Goal: Book appointment/travel/reservation: Book appointment/travel/reservation

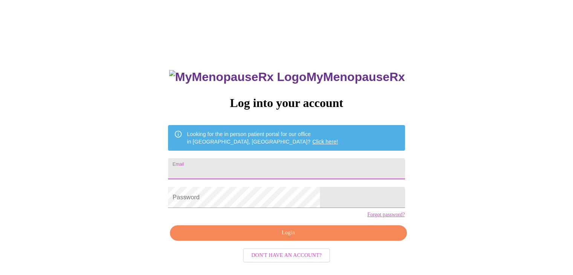
drag, startPoint x: 220, startPoint y: 156, endPoint x: 223, endPoint y: 158, distance: 4.3
click at [220, 158] on input "Email" at bounding box center [286, 168] width 237 height 21
paste input "CasadeMaranville@att.net"
type input "CasadeMaranville@att.net"
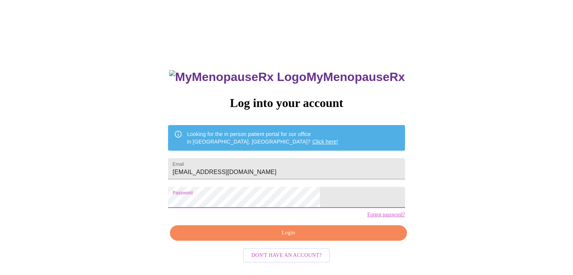
click at [270, 238] on span "Login" at bounding box center [288, 232] width 219 height 9
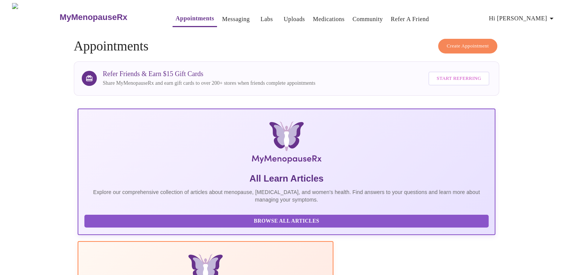
click at [226, 18] on link "Messaging" at bounding box center [236, 19] width 28 height 11
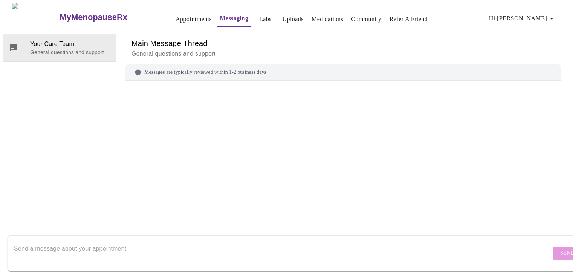
click at [259, 15] on link "Labs" at bounding box center [265, 19] width 12 height 11
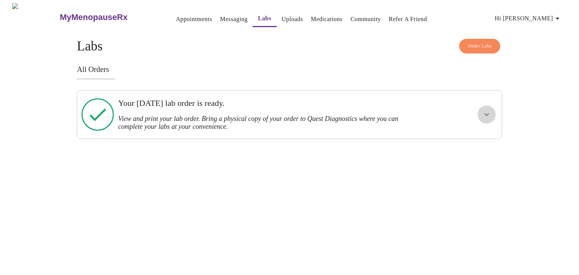
click at [486, 116] on icon "show more" at bounding box center [486, 114] width 9 height 9
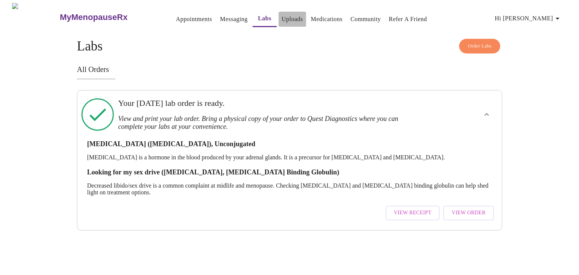
click at [282, 17] on link "Uploads" at bounding box center [292, 19] width 21 height 11
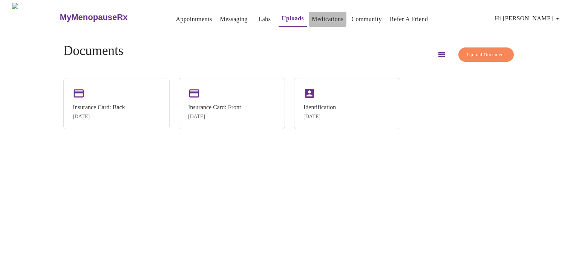
click at [320, 17] on link "Medications" at bounding box center [328, 19] width 32 height 11
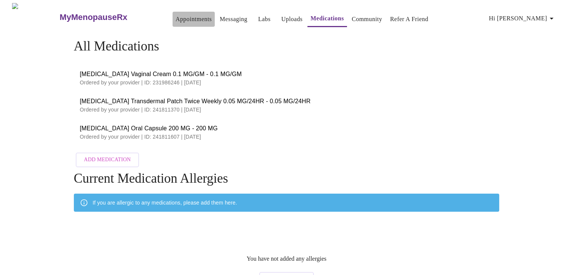
click at [176, 15] on link "Appointments" at bounding box center [194, 19] width 36 height 11
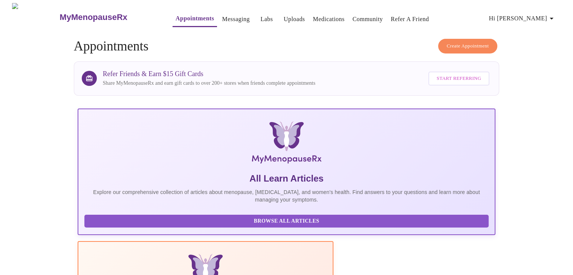
click at [222, 17] on link "Messaging" at bounding box center [236, 19] width 28 height 11
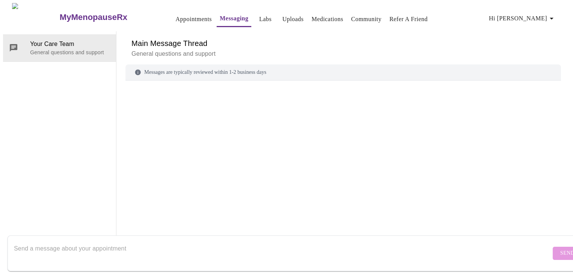
click at [245, 12] on div "MyMenopauseRx Appointments Messaging Labs Uploads Medications Community Refer a…" at bounding box center [286, 124] width 567 height 242
click at [259, 15] on link "Labs" at bounding box center [265, 19] width 12 height 11
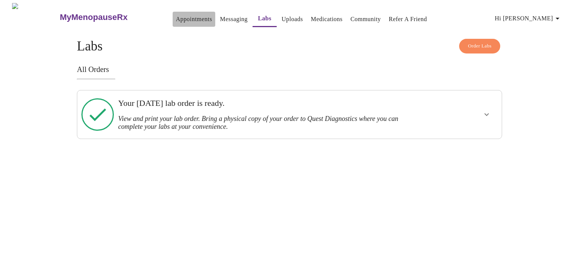
click at [189, 14] on link "Appointments" at bounding box center [194, 19] width 36 height 11
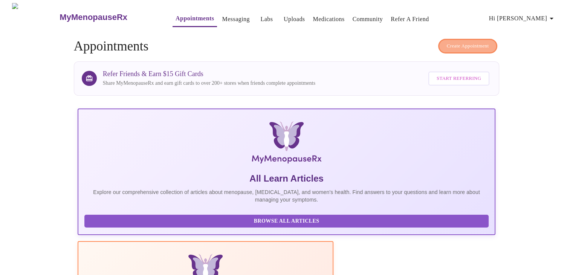
click at [458, 42] on span "Create Appointment" at bounding box center [468, 46] width 42 height 9
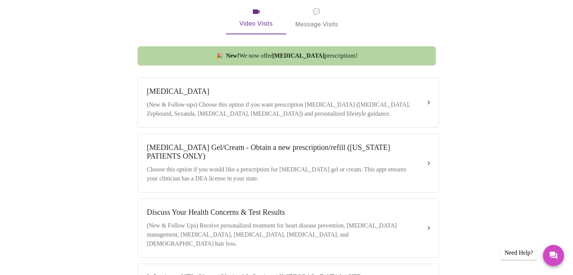
scroll to position [241, 0]
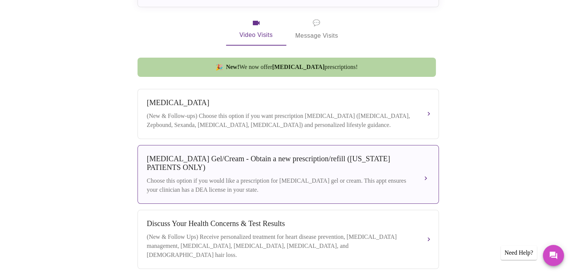
click at [359, 173] on div "Testosterone Gel/Cream - Obtain a new prescription/refill (ILLINOIS PATIENTS ON…" at bounding box center [288, 175] width 283 height 40
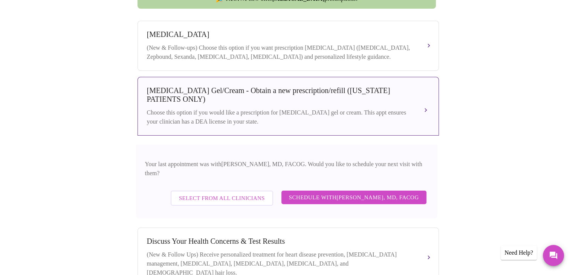
scroll to position [317, 0]
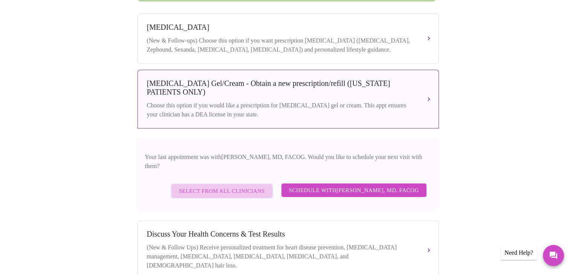
click at [214, 186] on span "Select from All Clinicians" at bounding box center [222, 191] width 86 height 10
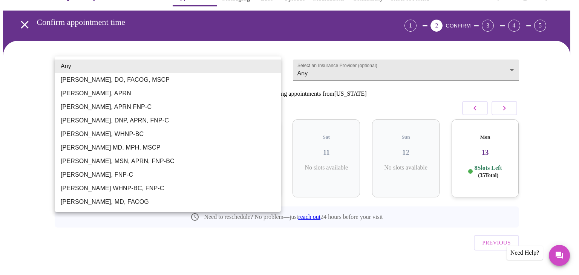
click at [266, 69] on body "MyMenopauseRx Appointments Messaging Labs Uploads Medications Community Refer a…" at bounding box center [289, 135] width 573 height 306
click at [263, 49] on div at bounding box center [289, 137] width 579 height 275
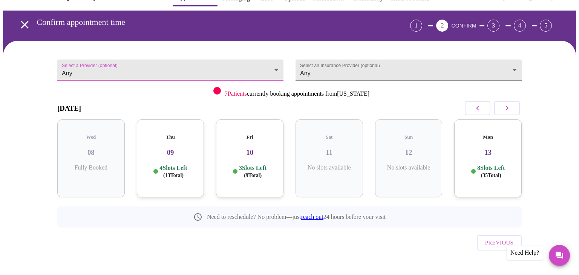
click at [270, 66] on body "MyMenopauseRx Appointments Messaging Labs Uploads Medications Community Refer a…" at bounding box center [289, 135] width 573 height 306
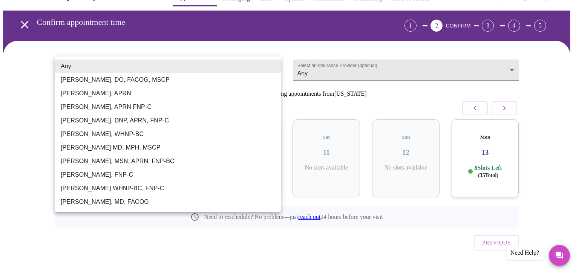
click at [116, 255] on div at bounding box center [289, 137] width 579 height 275
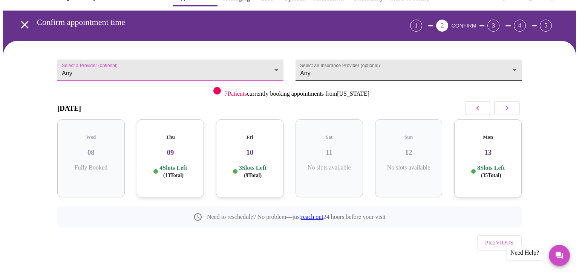
click at [511, 70] on body "MyMenopauseRx Appointments Messaging Labs Uploads Medications Community Refer a…" at bounding box center [289, 135] width 573 height 306
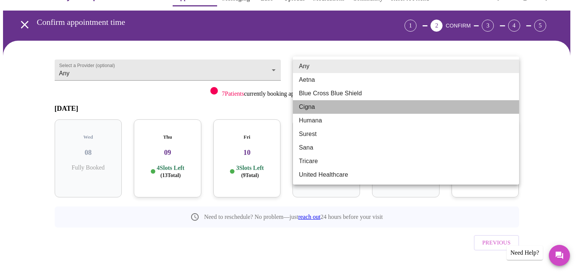
click at [379, 113] on li "Cigna" at bounding box center [406, 107] width 226 height 14
type input "Cigna"
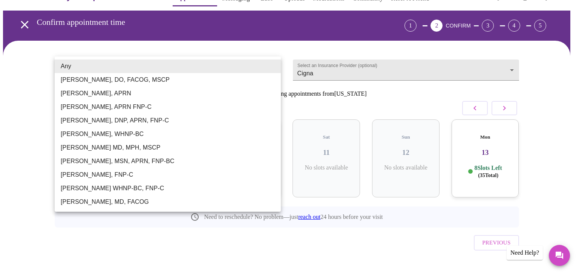
click at [272, 69] on body "MyMenopauseRx Appointments Messaging Labs Uploads Medications Community Refer a…" at bounding box center [289, 135] width 573 height 306
click at [112, 197] on li "[PERSON_NAME], MD, FACOG" at bounding box center [168, 202] width 226 height 14
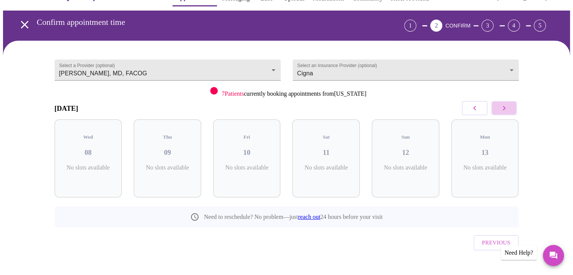
click at [505, 110] on icon "button" at bounding box center [504, 108] width 9 height 9
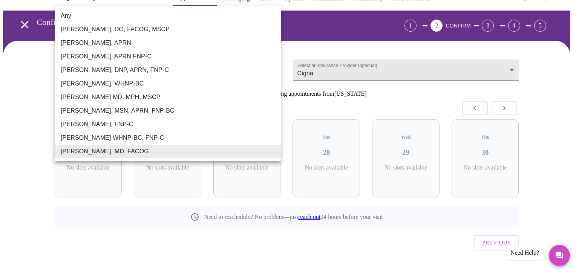
click at [275, 63] on body "MyMenopauseRx Appointments Messaging Labs Uploads Medications Community Refer a…" at bounding box center [289, 135] width 573 height 306
click at [113, 27] on li "[PERSON_NAME], DO, FACOG, MSCP" at bounding box center [168, 30] width 226 height 14
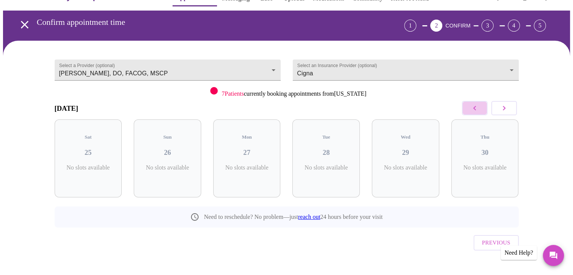
click at [476, 110] on icon "button" at bounding box center [474, 108] width 9 height 9
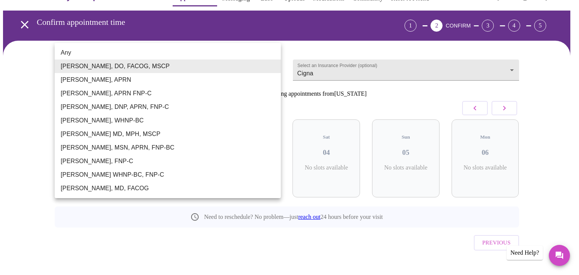
click at [274, 68] on body "MyMenopauseRx Appointments Messaging Labs Uploads Medications Community Refer a…" at bounding box center [289, 135] width 573 height 306
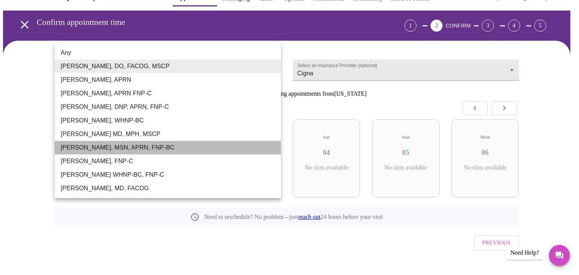
click at [107, 147] on li "[PERSON_NAME], MSN, APRN, FNP-BC" at bounding box center [168, 148] width 226 height 14
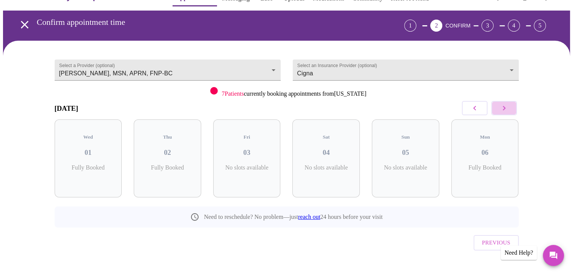
click at [499, 107] on button "button" at bounding box center [504, 108] width 26 height 14
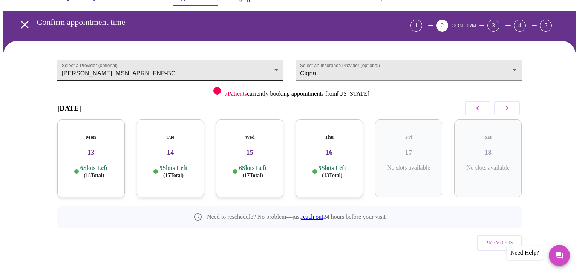
click at [273, 67] on body "MyMenopauseRx Appointments Messaging Labs Uploads Medications Community Refer a…" at bounding box center [289, 135] width 573 height 306
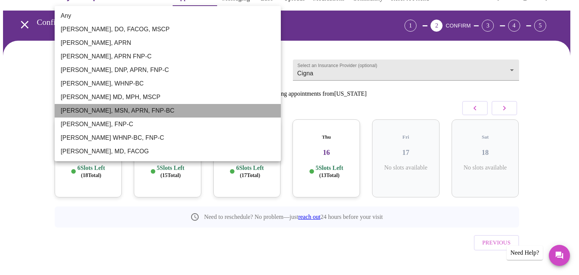
click at [190, 112] on li "[PERSON_NAME], MSN, APRN, FNP-BC" at bounding box center [168, 111] width 226 height 14
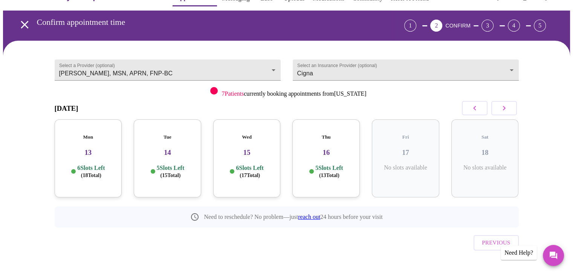
click at [311, 148] on h3 "16" at bounding box center [325, 152] width 55 height 8
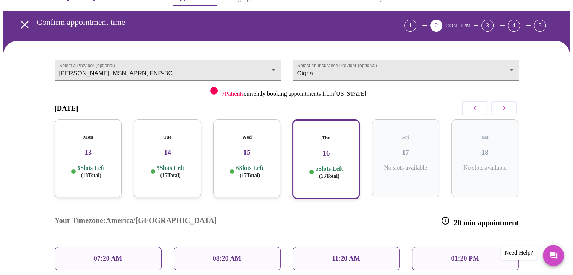
click at [256, 148] on h3 "15" at bounding box center [246, 152] width 55 height 8
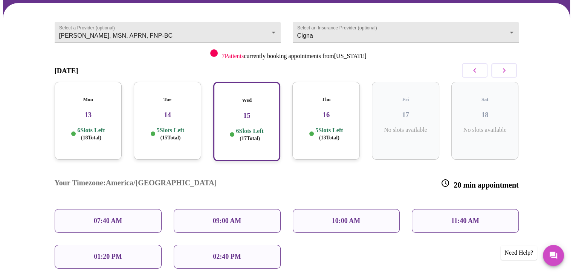
scroll to position [96, 0]
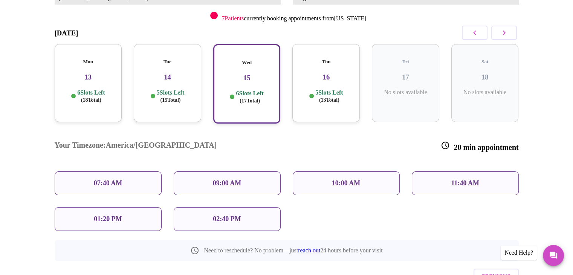
click at [319, 97] on span "( 13 Total)" at bounding box center [329, 100] width 20 height 6
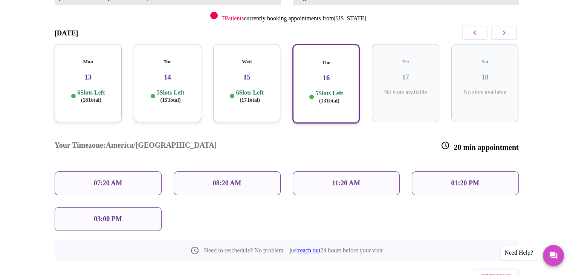
click at [258, 97] on span "( 17 Total)" at bounding box center [250, 100] width 20 height 6
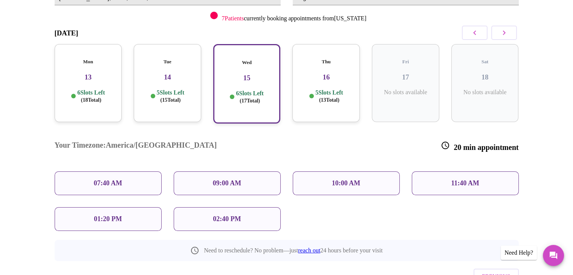
click at [181, 89] on p "5 Slots Left ( 15 Total)" at bounding box center [171, 96] width 28 height 15
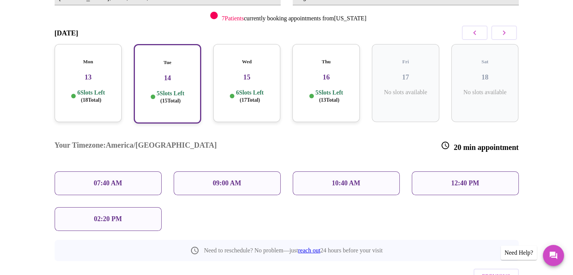
click at [247, 89] on p "6 Slots Left ( 17 Total)" at bounding box center [250, 96] width 28 height 15
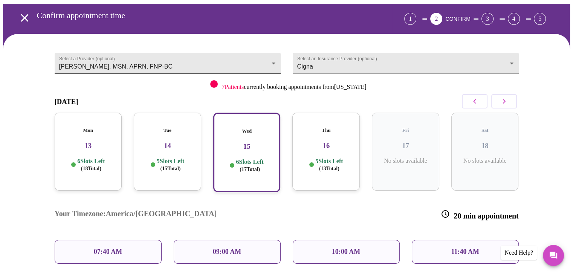
scroll to position [0, 0]
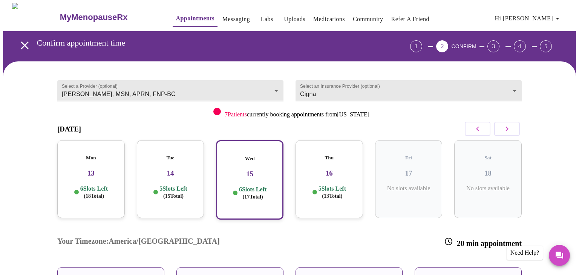
click at [234, 89] on body "MyMenopauseRx Appointments Messaging Labs Uploads Medications Community Refer a…" at bounding box center [289, 210] width 573 height 415
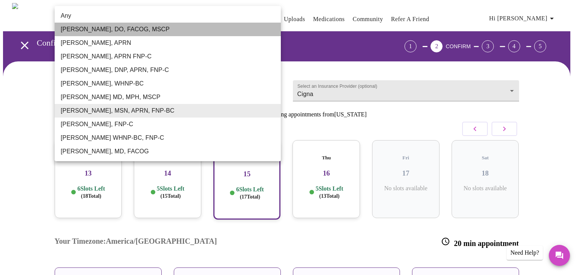
click at [119, 28] on li "[PERSON_NAME], DO, FACOG, MSCP" at bounding box center [168, 30] width 226 height 14
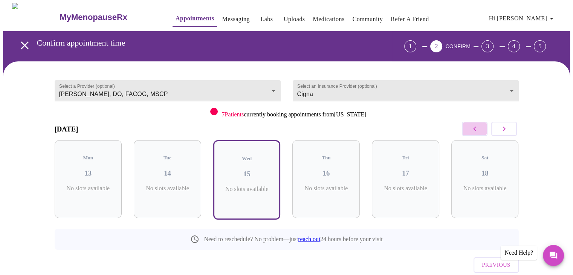
click at [475, 126] on icon "button" at bounding box center [474, 128] width 9 height 9
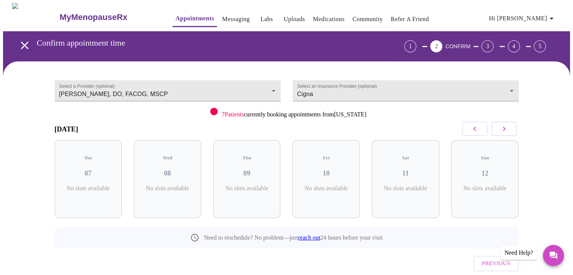
click at [507, 127] on icon "button" at bounding box center [504, 128] width 9 height 9
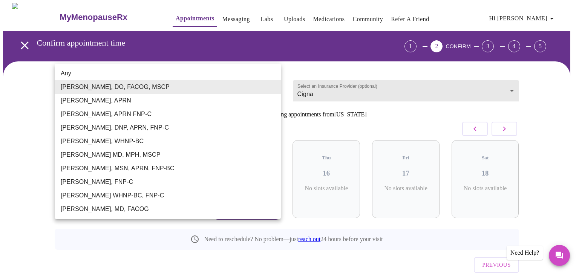
click at [155, 86] on body "MyMenopauseRx Appointments Messaging Labs Uploads Medications Community Refer a…" at bounding box center [289, 157] width 573 height 308
click at [118, 100] on li "[PERSON_NAME], APRN" at bounding box center [168, 101] width 226 height 14
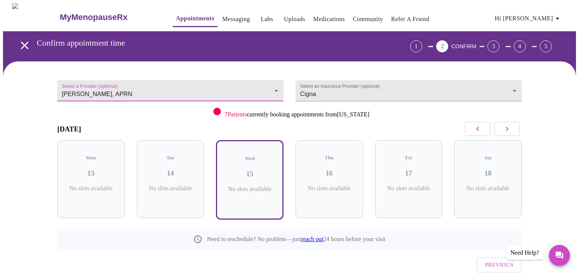
click at [214, 89] on body "MyMenopauseRx Appointments Messaging Labs Uploads Medications Community Refer a…" at bounding box center [289, 157] width 573 height 308
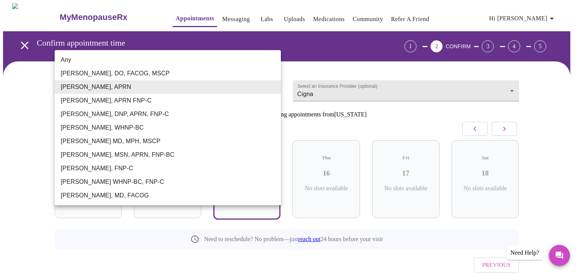
click at [101, 101] on li "[PERSON_NAME], APRN FNP-C" at bounding box center [168, 101] width 226 height 14
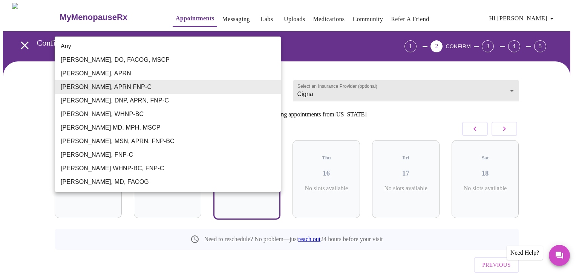
click at [122, 87] on body "MyMenopauseRx Appointments Messaging Labs Uploads Medications Community Refer a…" at bounding box center [289, 157] width 573 height 308
click at [109, 99] on li "[PERSON_NAME], DNP, APRN, FNP-C" at bounding box center [168, 101] width 226 height 14
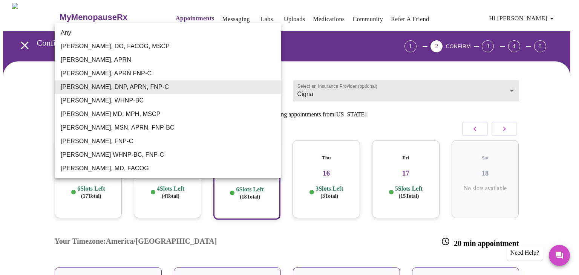
click at [128, 90] on body "MyMenopauseRx Appointments Messaging Labs Uploads Medications Community Refer a…" at bounding box center [289, 210] width 573 height 415
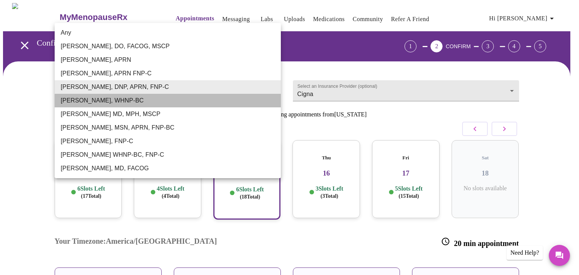
click at [123, 102] on li "[PERSON_NAME], WHNP-BC" at bounding box center [168, 101] width 226 height 14
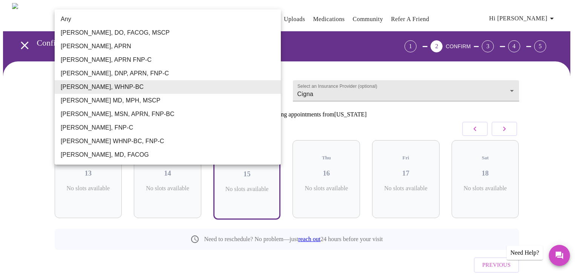
click at [125, 91] on body "MyMenopauseRx Appointments Messaging Labs Uploads Medications Community Refer a…" at bounding box center [289, 157] width 573 height 308
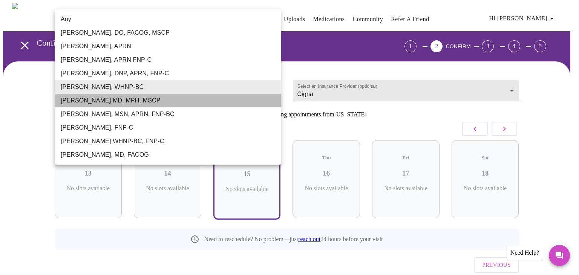
click at [108, 103] on li "[PERSON_NAME] MD, MPH, MSCP" at bounding box center [168, 101] width 226 height 14
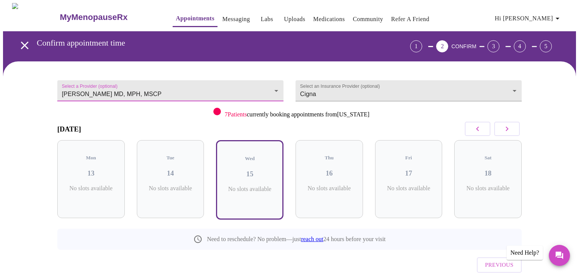
click at [109, 92] on body "MyMenopauseRx Appointments Messaging Labs Uploads Medications Community Refer a…" at bounding box center [289, 157] width 573 height 308
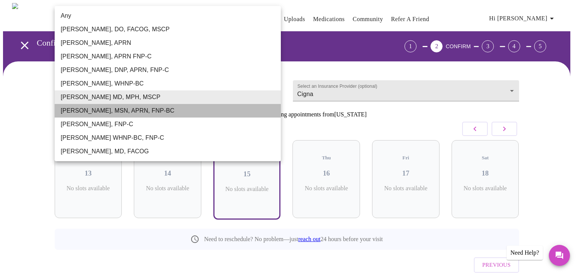
click at [100, 108] on li "[PERSON_NAME], MSN, APRN, FNP-BC" at bounding box center [168, 111] width 226 height 14
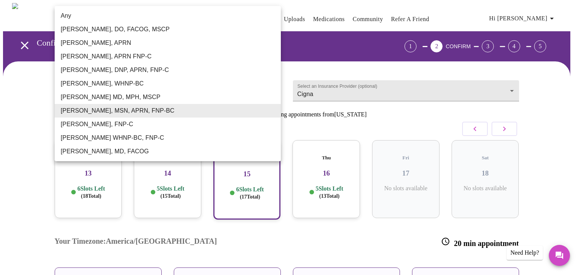
click at [104, 89] on body "MyMenopauseRx Appointments Messaging Labs Uploads Medications Community Refer a…" at bounding box center [289, 210] width 573 height 415
click at [92, 122] on li "[PERSON_NAME], FNP-C" at bounding box center [168, 125] width 226 height 14
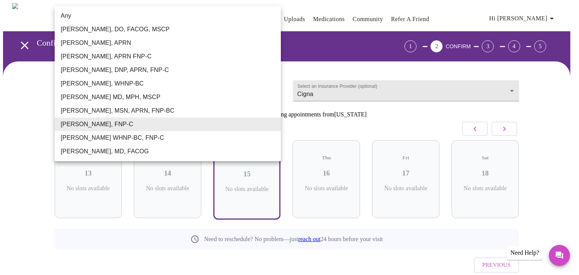
click at [101, 91] on body "MyMenopauseRx Appointments Messaging Labs Uploads Medications Community Refer a…" at bounding box center [289, 157] width 573 height 308
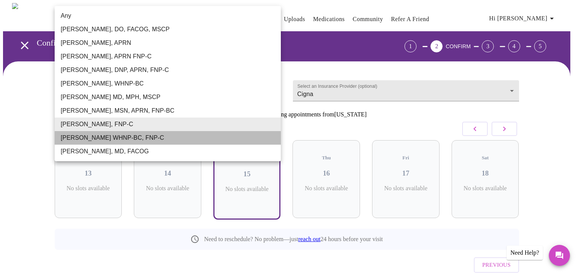
click at [98, 135] on li "[PERSON_NAME] WHNP-BC, FNP-C" at bounding box center [168, 138] width 226 height 14
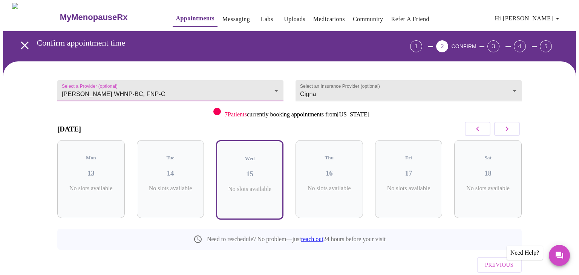
click at [93, 85] on body "MyMenopauseRx Appointments Messaging Labs Uploads Medications Community Refer a…" at bounding box center [289, 157] width 573 height 308
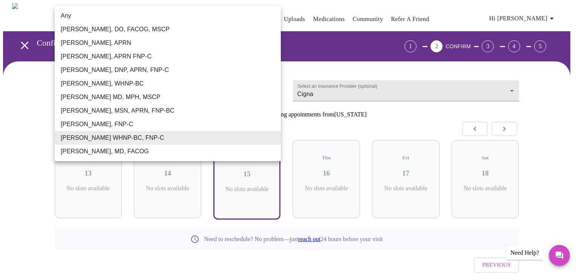
click at [97, 152] on li "[PERSON_NAME], MD, FACOG" at bounding box center [168, 152] width 226 height 14
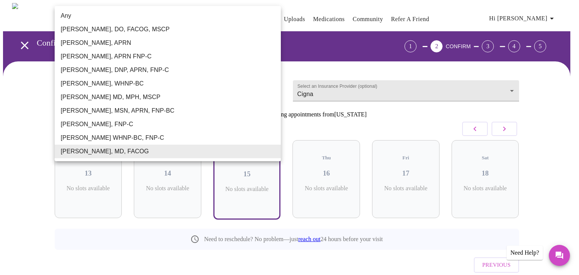
click at [104, 91] on body "MyMenopauseRx Appointments Messaging Labs Uploads Medications Community Refer a…" at bounding box center [289, 157] width 573 height 308
click at [93, 109] on li "[PERSON_NAME], MSN, APRN, FNP-BC" at bounding box center [168, 111] width 226 height 14
type input "[PERSON_NAME], MSN, APRN, FNP-BC"
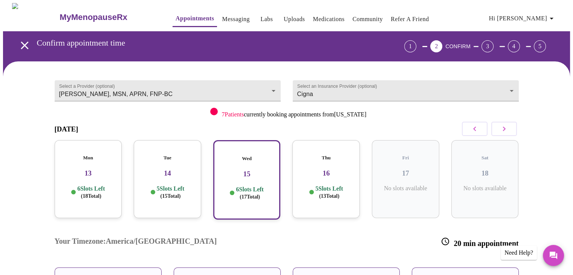
click at [100, 169] on h3 "13" at bounding box center [88, 173] width 55 height 8
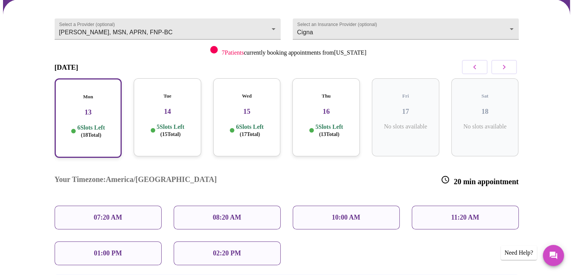
scroll to position [75, 0]
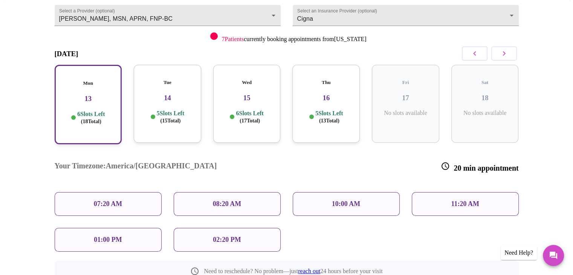
click at [247, 118] on span "( 17 Total)" at bounding box center [250, 121] width 20 height 6
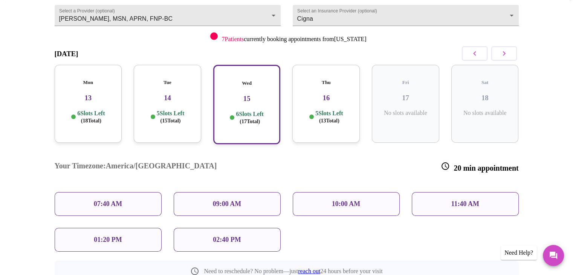
click at [439, 192] on div "11:40 AM" at bounding box center [465, 204] width 107 height 24
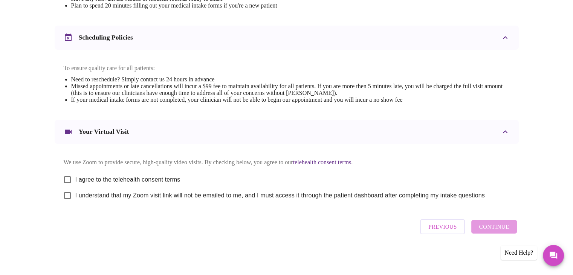
scroll to position [271, 0]
click at [66, 180] on input "I agree to the telehealth consent terms" at bounding box center [68, 180] width 16 height 16
checkbox input "true"
click at [67, 192] on input "I understand that my Zoom visit link will not be emailed to me, and I must acce…" at bounding box center [68, 196] width 16 height 16
checkbox input "true"
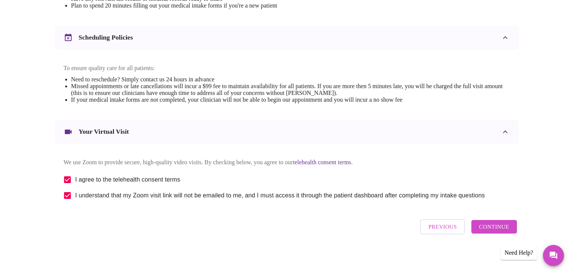
click at [498, 230] on span "Continue" at bounding box center [494, 227] width 30 height 10
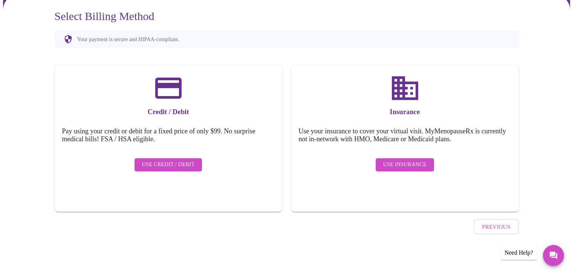
scroll to position [45, 0]
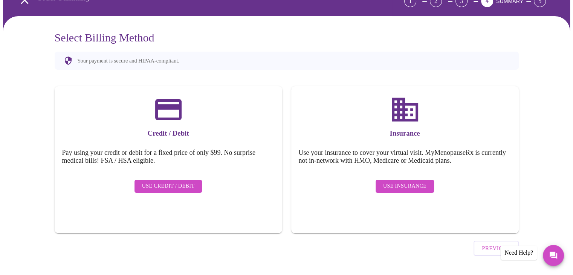
click at [401, 182] on span "Use Insurance" at bounding box center [404, 186] width 43 height 9
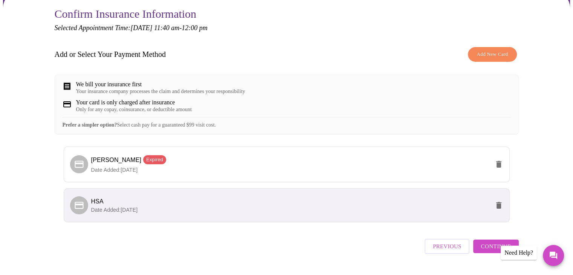
scroll to position [75, 0]
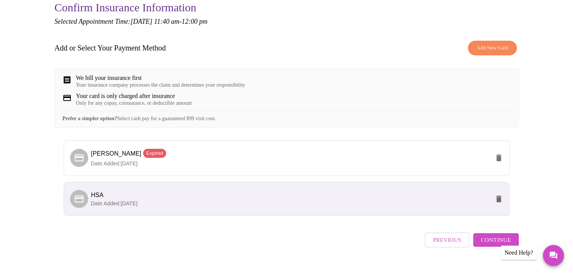
click at [387, 199] on li "HSA Date Added: 09-18-2025" at bounding box center [287, 199] width 446 height 34
click at [385, 200] on span "HSA" at bounding box center [290, 195] width 399 height 9
click at [490, 245] on span "Continue" at bounding box center [496, 240] width 30 height 10
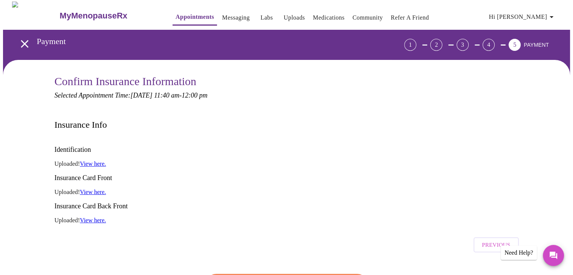
scroll to position [0, 0]
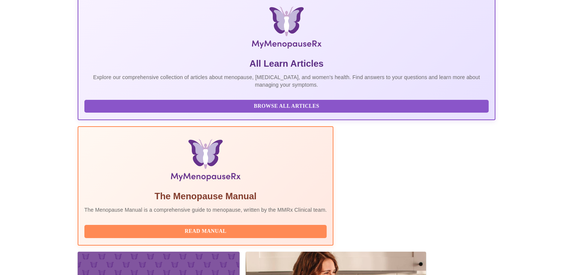
scroll to position [151, 0]
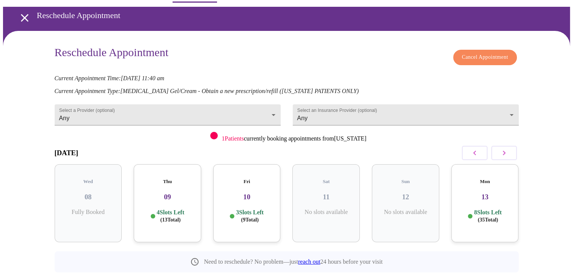
scroll to position [38, 0]
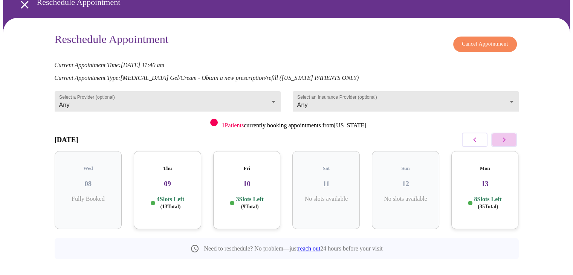
click at [508, 141] on icon "button" at bounding box center [504, 139] width 9 height 9
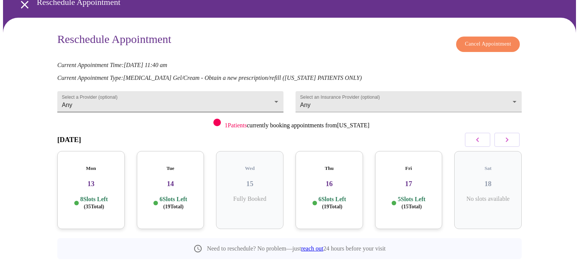
click at [269, 95] on body "MyMenopauseRx Appointments Messaging Labs Uploads Medications Community Refer a…" at bounding box center [289, 129] width 573 height 328
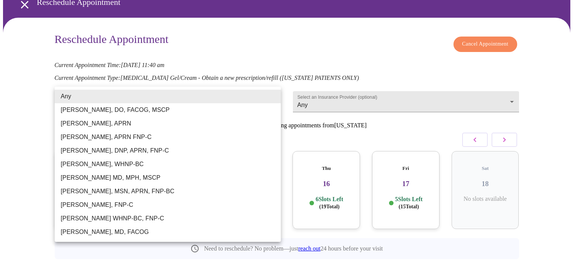
click at [139, 192] on li "[PERSON_NAME], MSN, APRN, FNP-BC" at bounding box center [168, 192] width 226 height 14
type input "[PERSON_NAME], MSN, APRN, FNP-BC"
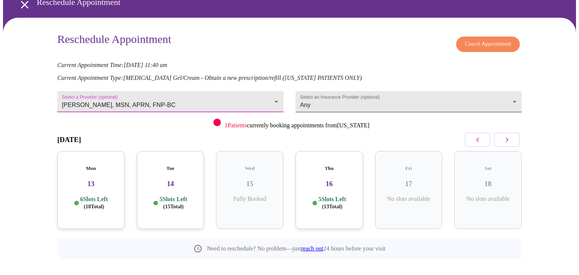
click at [441, 99] on body "MyMenopauseRx Appointments Messaging Labs Uploads Medications Community Refer a…" at bounding box center [289, 129] width 573 height 328
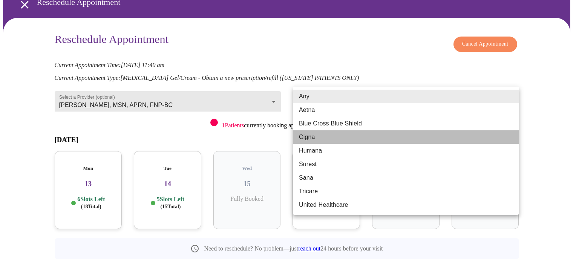
click at [328, 139] on li "Cigna" at bounding box center [406, 137] width 226 height 14
type input "Cigna"
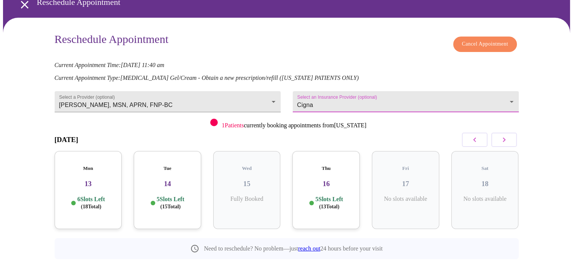
click at [97, 207] on div "Mon 13 6 Slots Left ( 18 Total)" at bounding box center [88, 190] width 67 height 78
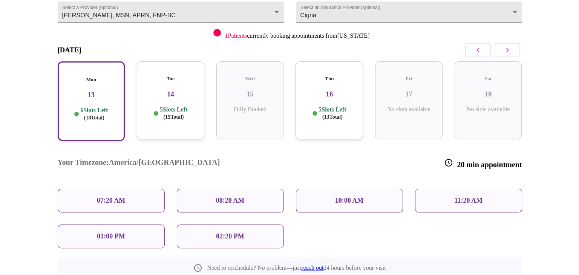
scroll to position [140, 0]
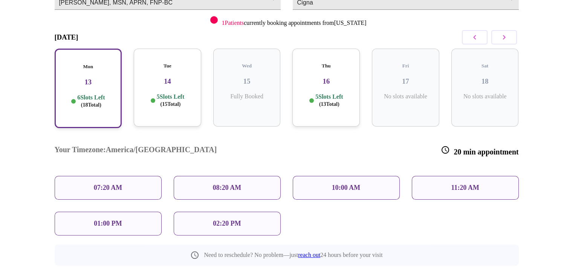
click at [334, 176] on div "10:00 AM" at bounding box center [346, 188] width 107 height 24
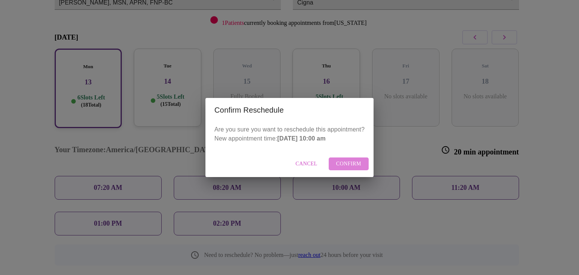
click at [347, 163] on span "Confirm" at bounding box center [348, 163] width 25 height 9
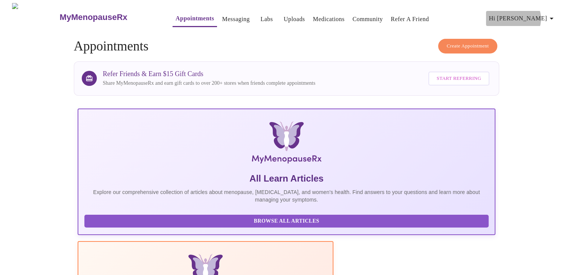
click at [540, 16] on span "Hi [PERSON_NAME]" at bounding box center [522, 18] width 67 height 11
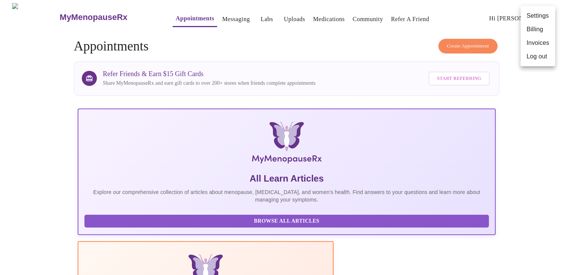
click at [539, 58] on li "Log out" at bounding box center [537, 57] width 35 height 14
